Goal: Information Seeking & Learning: Learn about a topic

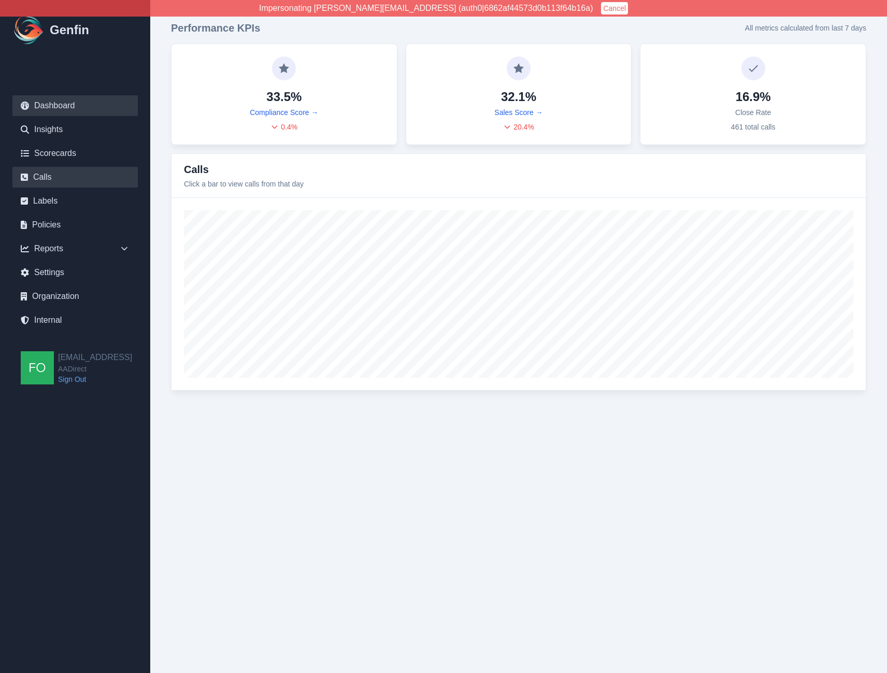
click at [72, 174] on link "Calls" at bounding box center [74, 177] width 125 height 21
click at [299, 411] on html "Impersonating shane+aadirect@genfin.ai (auth0|6862af44573d0b113f64b16a) Cancel …" at bounding box center [443, 205] width 887 height 411
click at [124, 242] on div "Reports" at bounding box center [74, 248] width 125 height 21
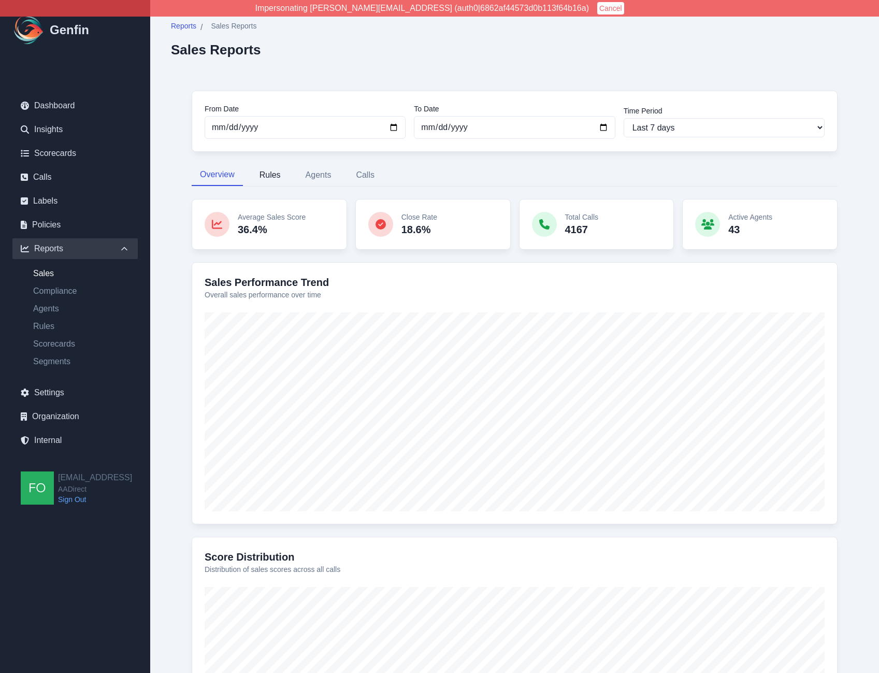
click at [261, 179] on button "Rules" at bounding box center [270, 175] width 38 height 22
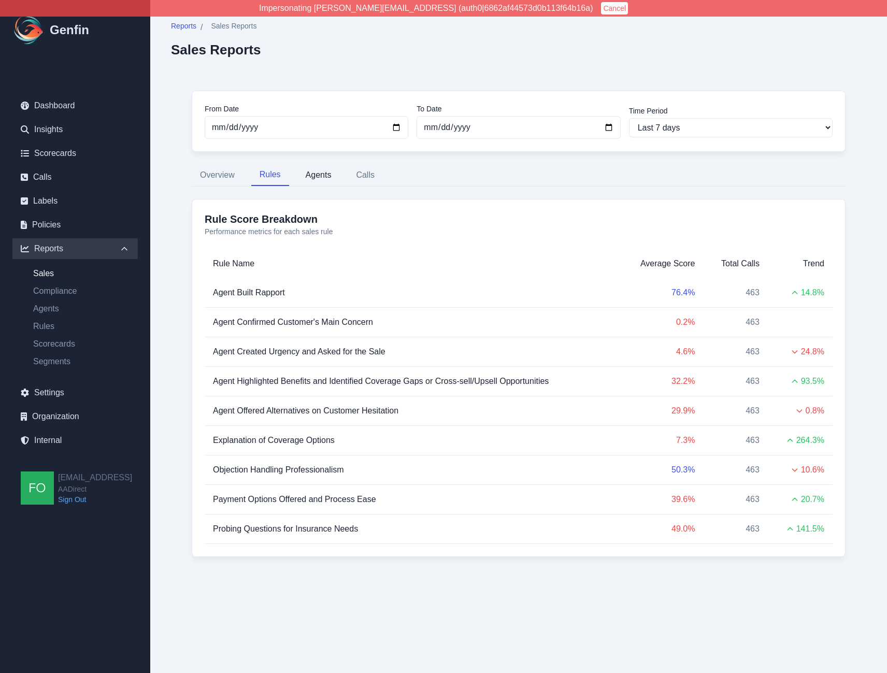
click at [327, 178] on button "Agents" at bounding box center [318, 175] width 42 height 22
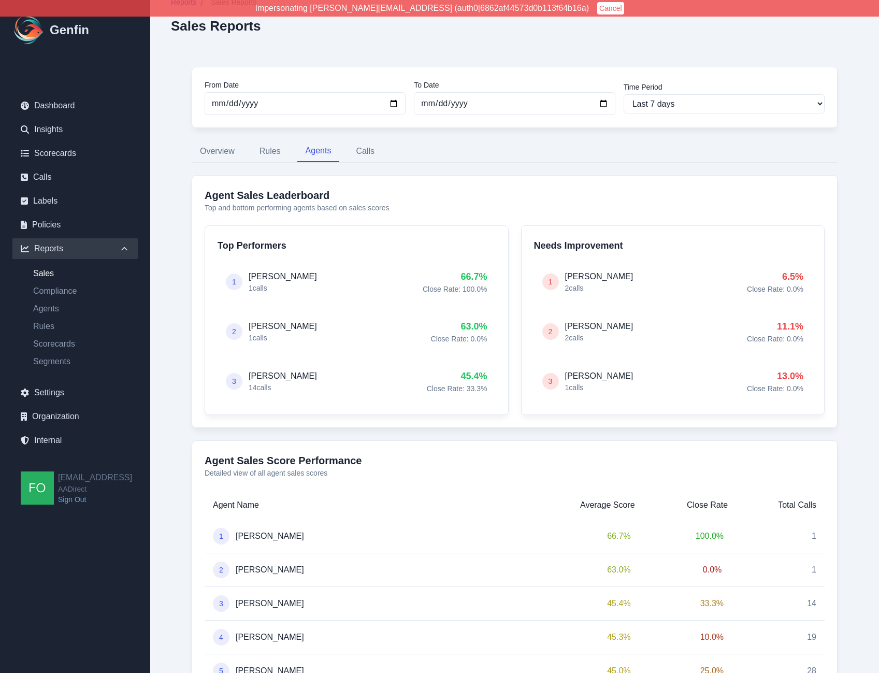
scroll to position [23, 0]
click at [366, 149] on button "Calls" at bounding box center [365, 152] width 35 height 22
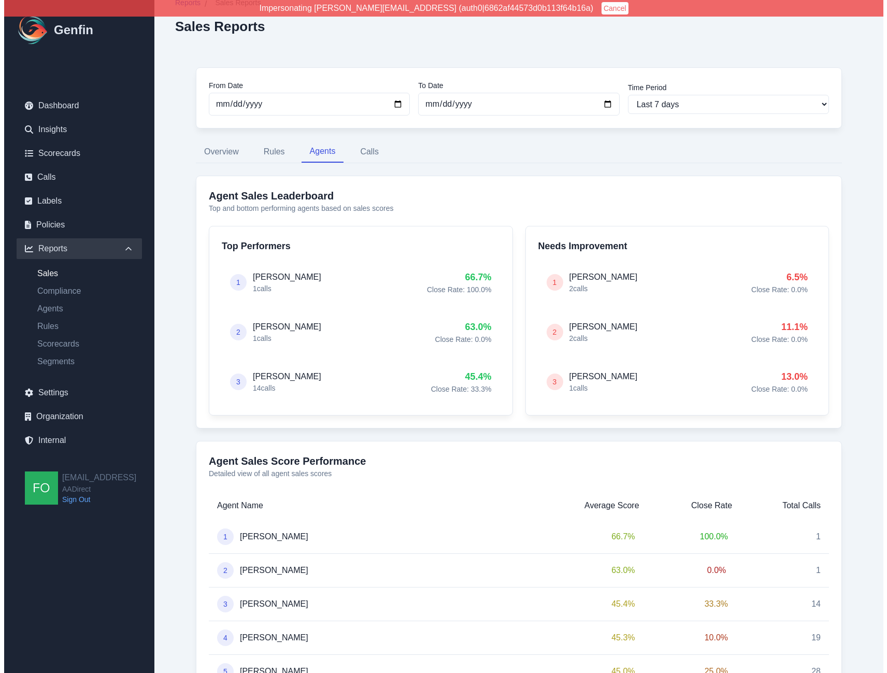
scroll to position [0, 0]
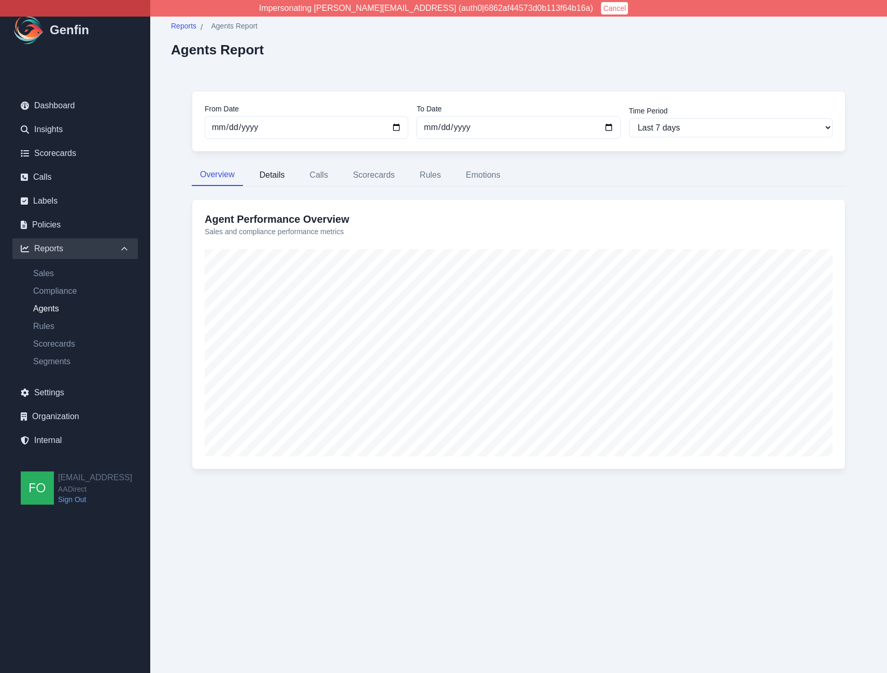
click at [276, 175] on button "Details" at bounding box center [272, 175] width 42 height 22
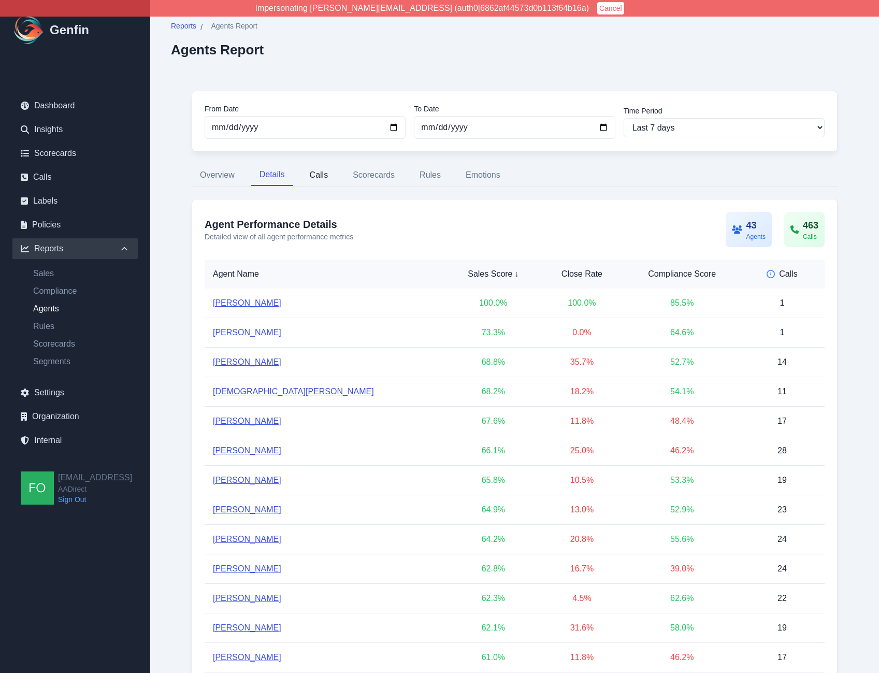
click at [317, 178] on button "Calls" at bounding box center [318, 175] width 35 height 22
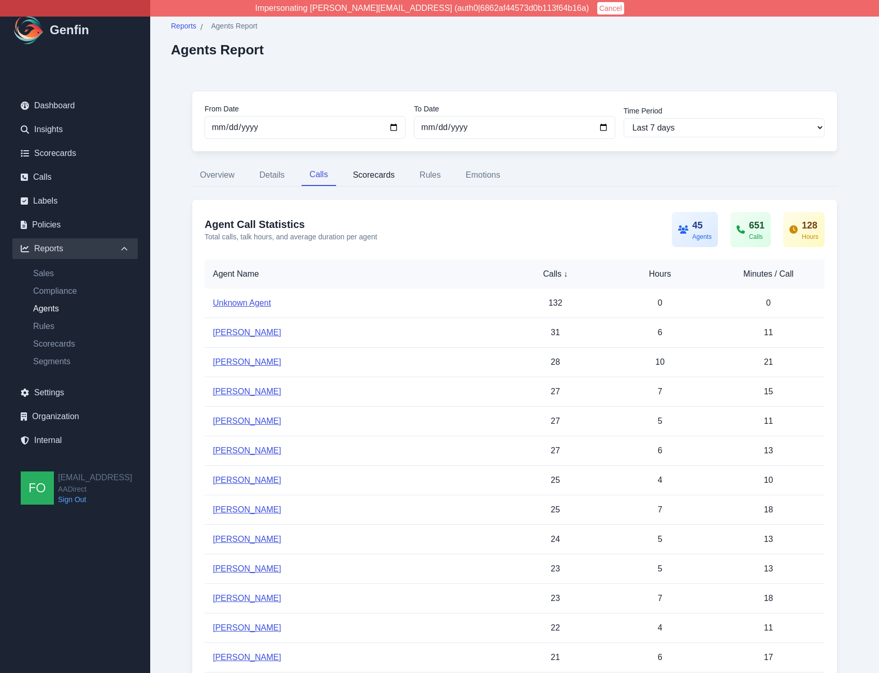
click at [386, 175] on button "Scorecards" at bounding box center [373, 175] width 59 height 22
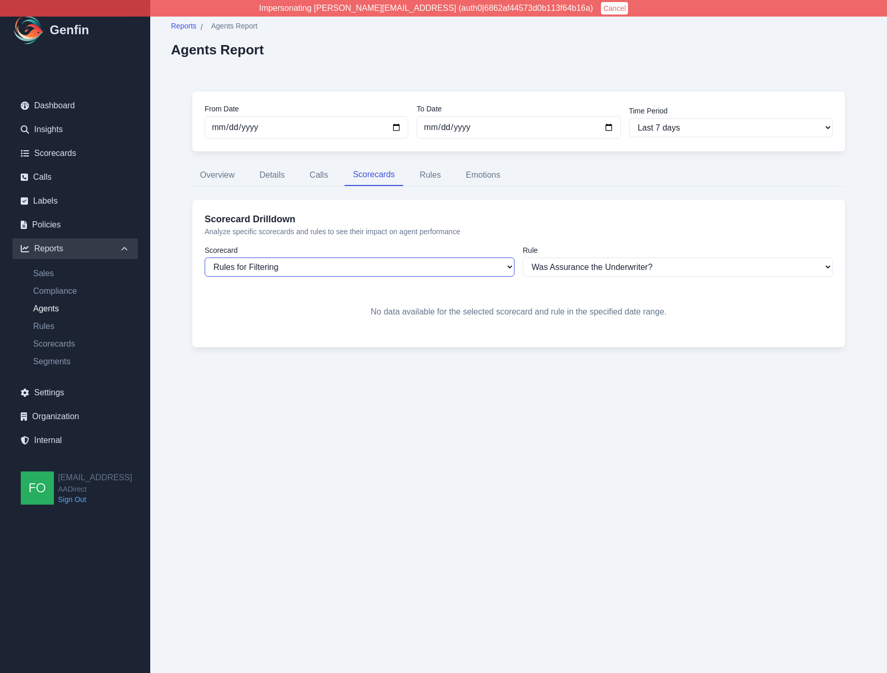
click at [315, 267] on select "Rules for Filtering AADirect 2025 Behavioral Scorecard Explore" at bounding box center [360, 266] width 310 height 19
select select "182"
click at [205, 257] on select "Rules for Filtering AADirect 2025 Behavioral Scorecard Explore" at bounding box center [360, 266] width 310 height 19
select select "1194"
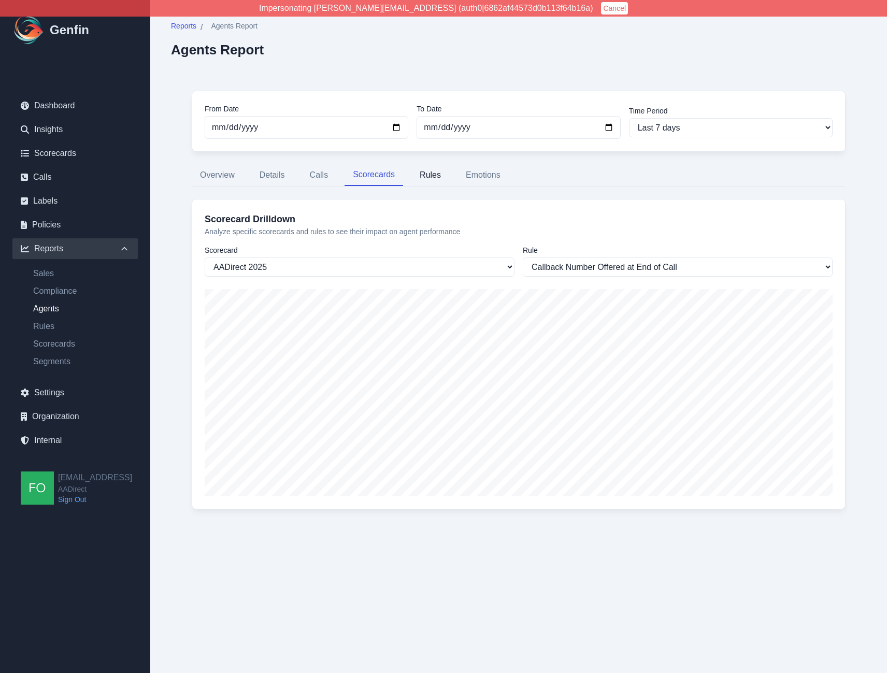
click at [413, 183] on button "Rules" at bounding box center [430, 175] width 38 height 22
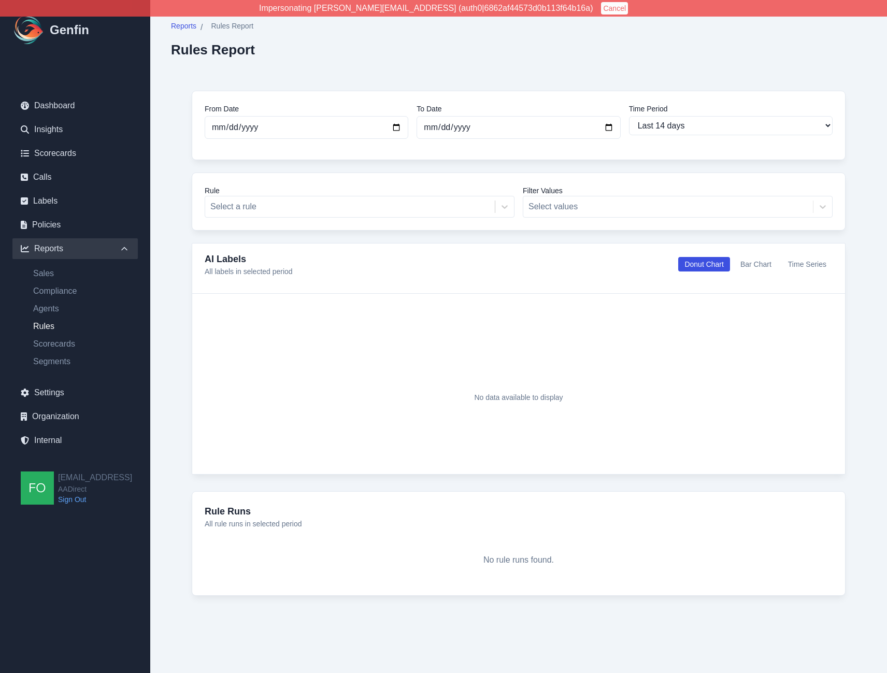
select select "14"
click at [347, 202] on div at bounding box center [349, 206] width 279 height 15
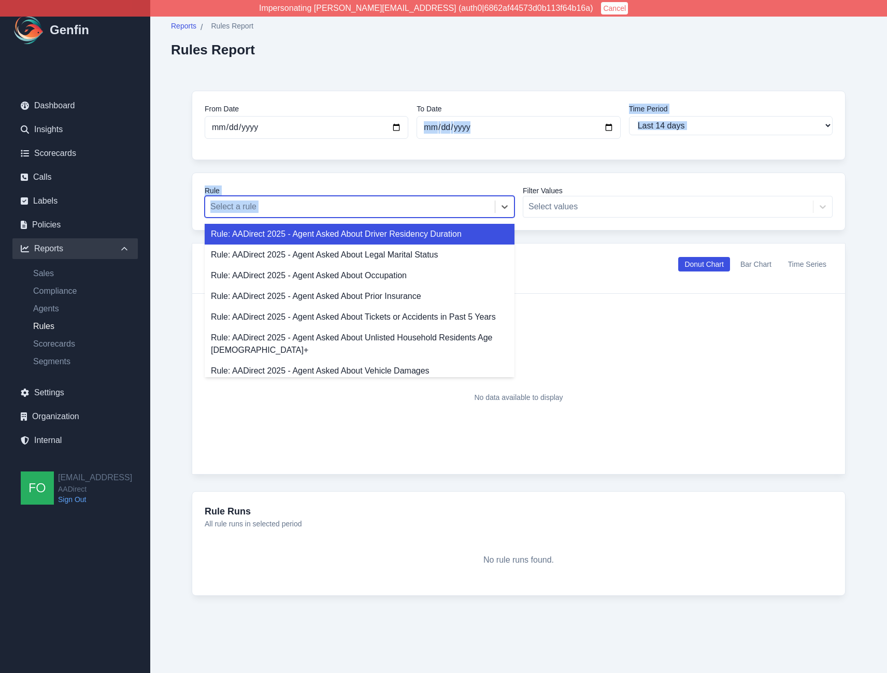
click at [608, 157] on div "From Date [DATE] To Date [DATE] Time Period Last 7 days Last 14 days Last 30 da…" at bounding box center [518, 343] width 695 height 546
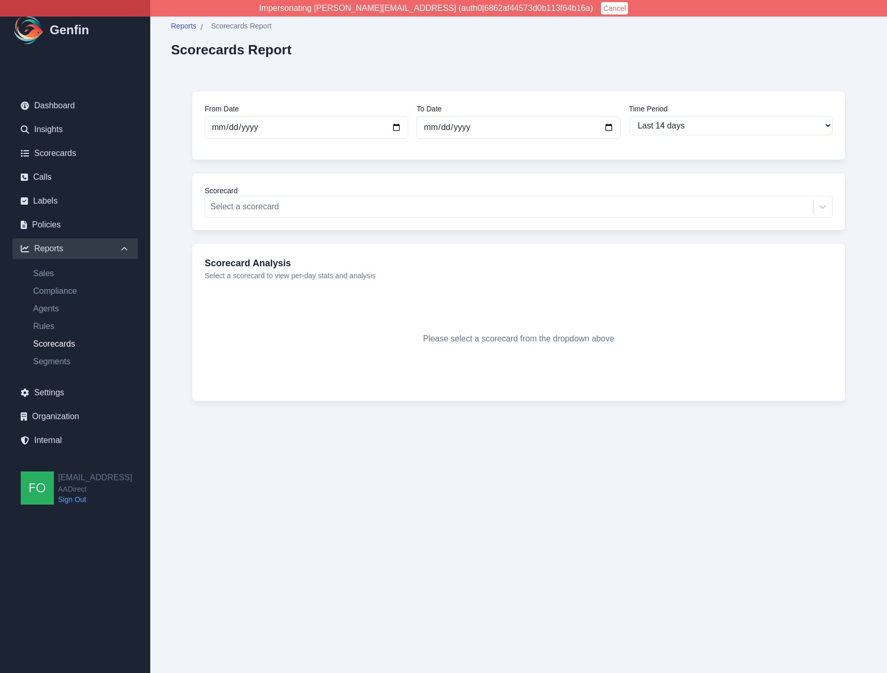
select select "14"
click at [358, 219] on div "Scorecard Select a scorecard" at bounding box center [519, 201] width 654 height 58
click at [355, 213] on div "Select a scorecard" at bounding box center [509, 206] width 608 height 19
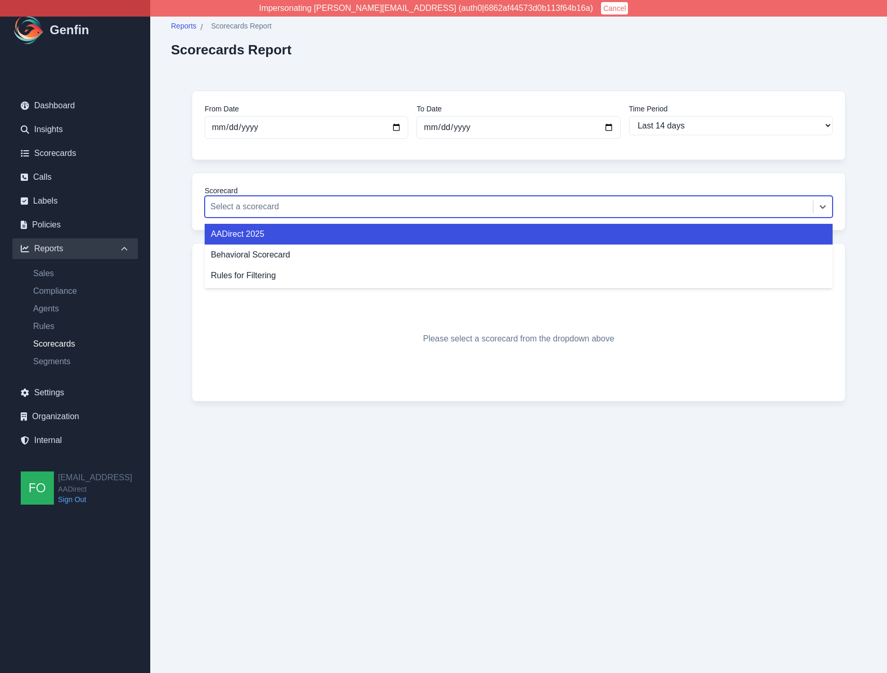
click at [328, 236] on div "AADirect 2025" at bounding box center [519, 234] width 628 height 21
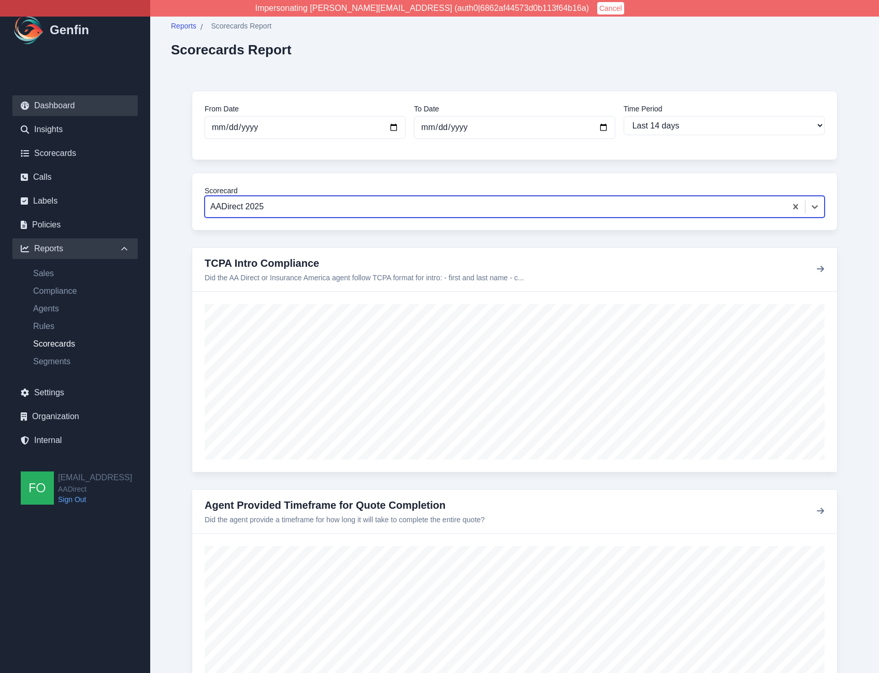
click at [76, 107] on link "Dashboard" at bounding box center [74, 105] width 125 height 21
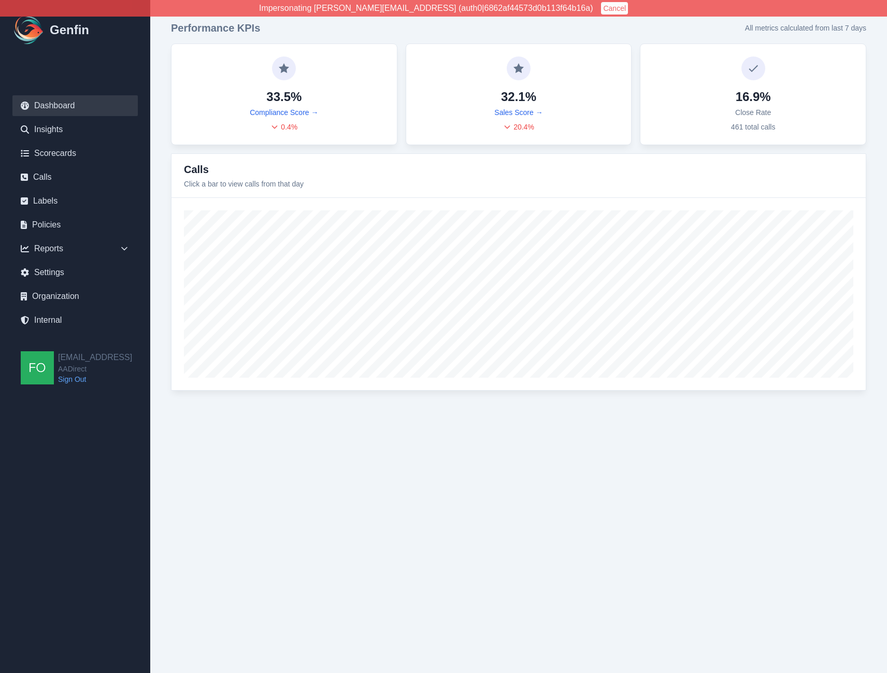
click at [875, 132] on div "Performance KPIs All metrics calculated from last 7 days 33.5% Compliance Score…" at bounding box center [518, 205] width 737 height 411
click at [874, 132] on div "Performance KPIs All metrics calculated from last 7 days 33.5% Compliance Score…" at bounding box center [518, 205] width 737 height 411
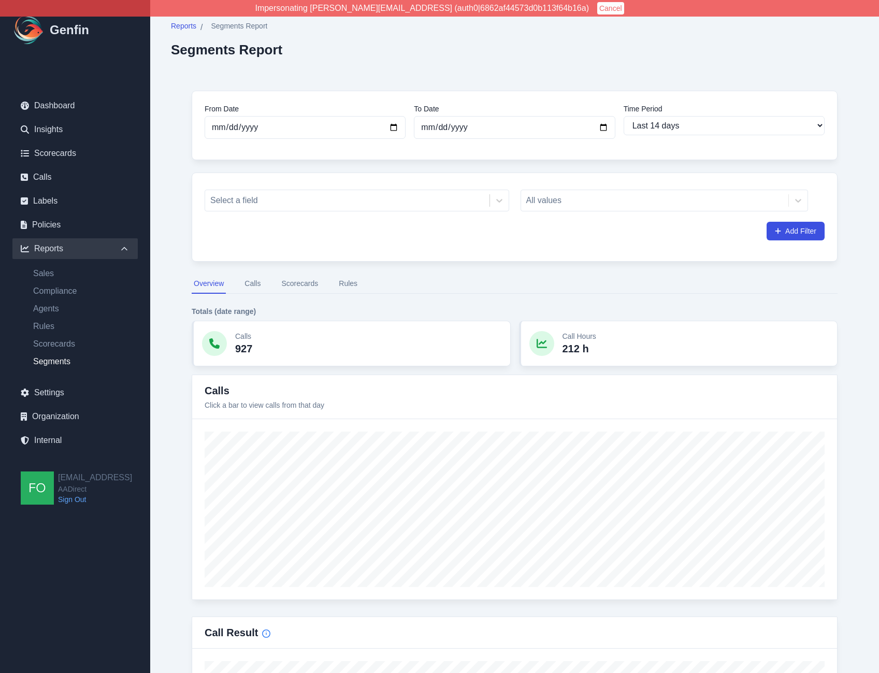
select select "14"
